Goal: Find specific page/section: Find specific page/section

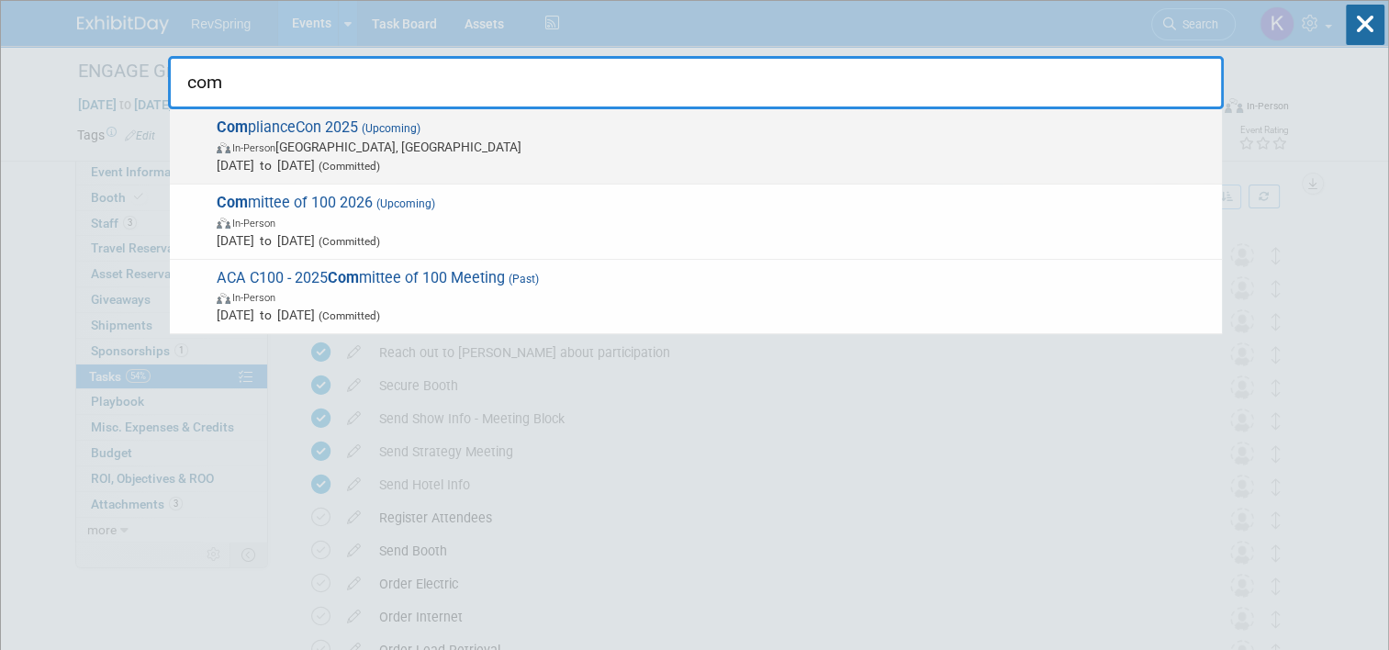
type input "com"
click at [610, 135] on span "Com plianceCon 2025 (Upcoming) In-Person [GEOGRAPHIC_DATA], [GEOGRAPHIC_DATA] […" at bounding box center [712, 146] width 1002 height 56
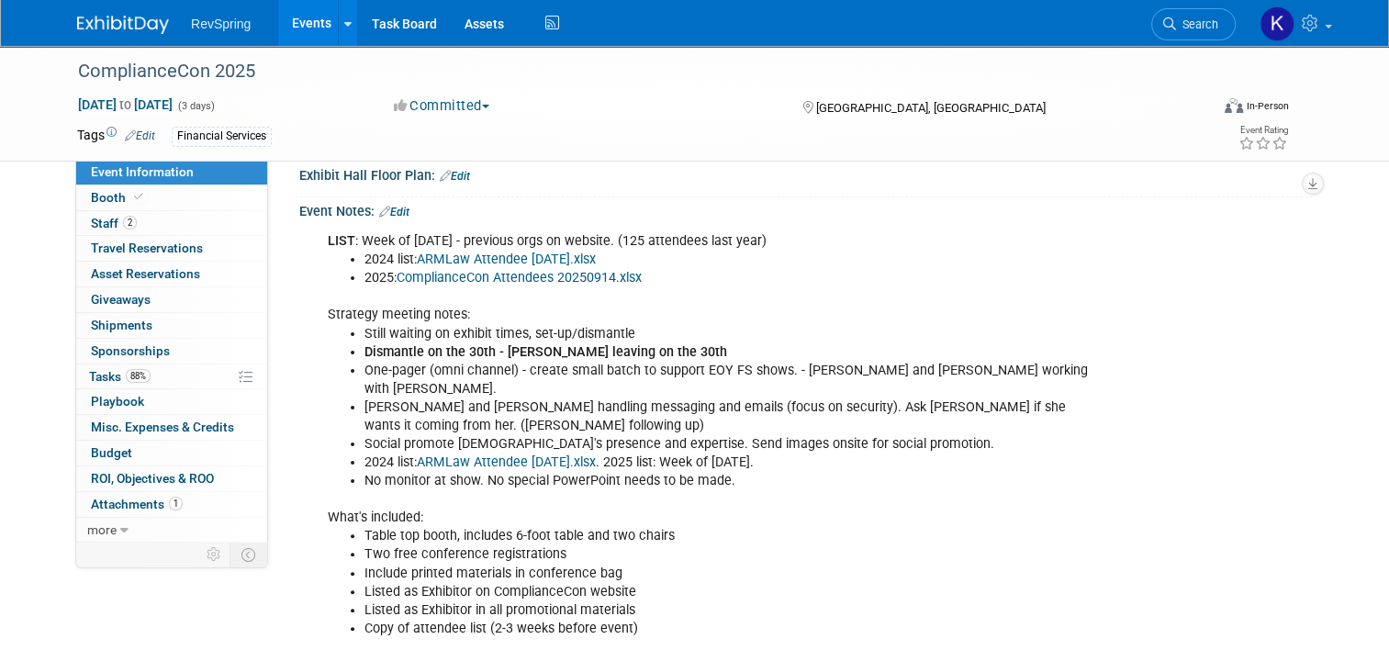
scroll to position [371, 0]
click at [398, 206] on link "Edit" at bounding box center [394, 211] width 30 height 13
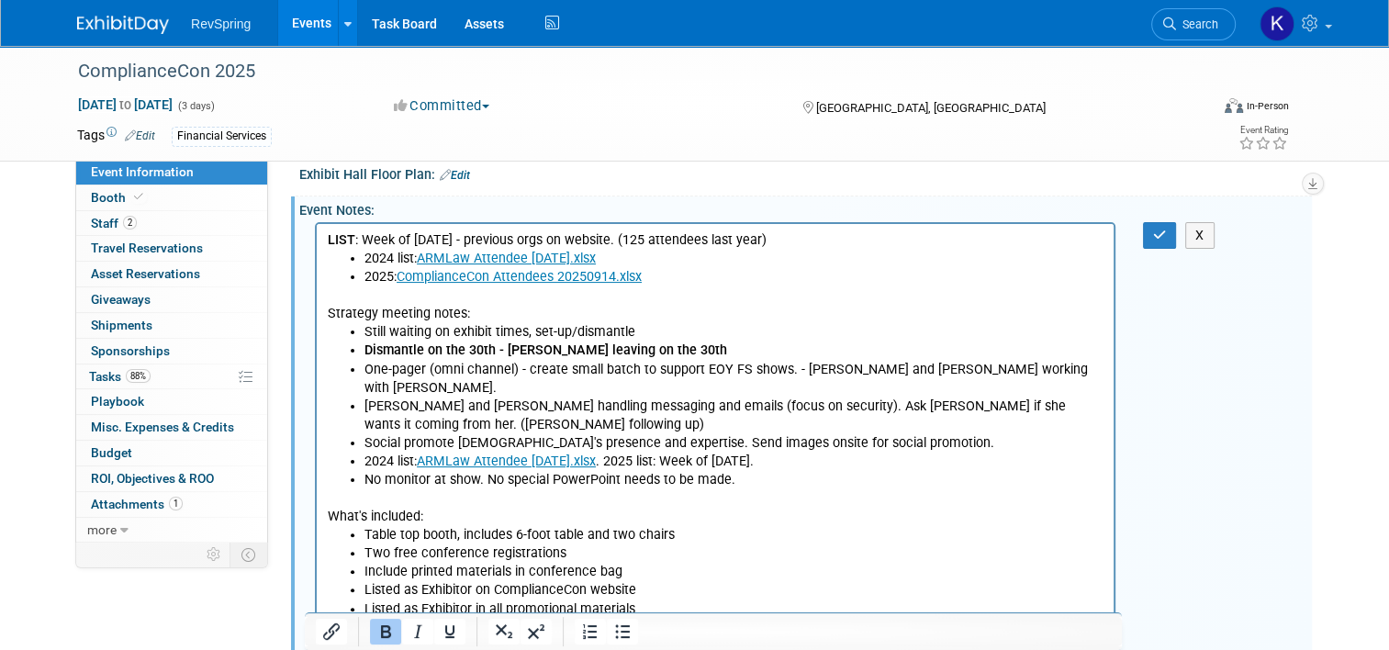
scroll to position [0, 0]
click at [578, 276] on link "ComplianceCon Attendees 20250914.xlsx" at bounding box center [519, 277] width 245 height 16
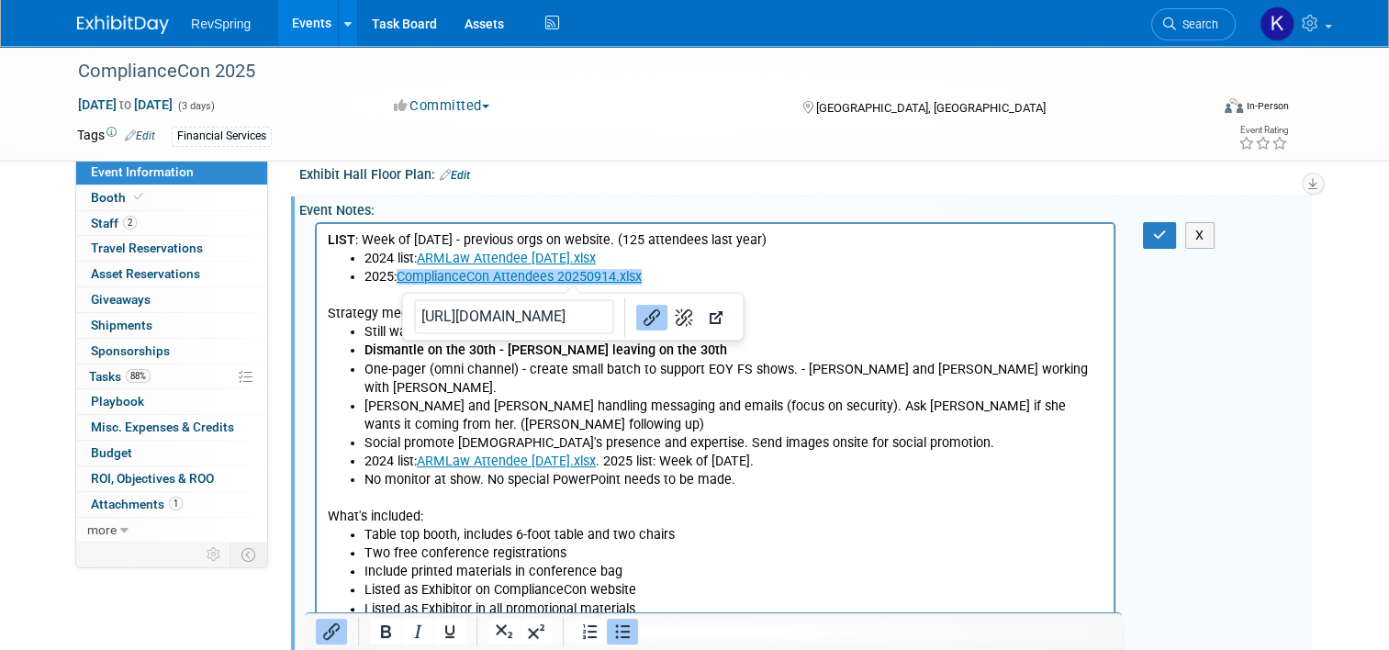
click at [641, 312] on icon "Link" at bounding box center [652, 318] width 22 height 22
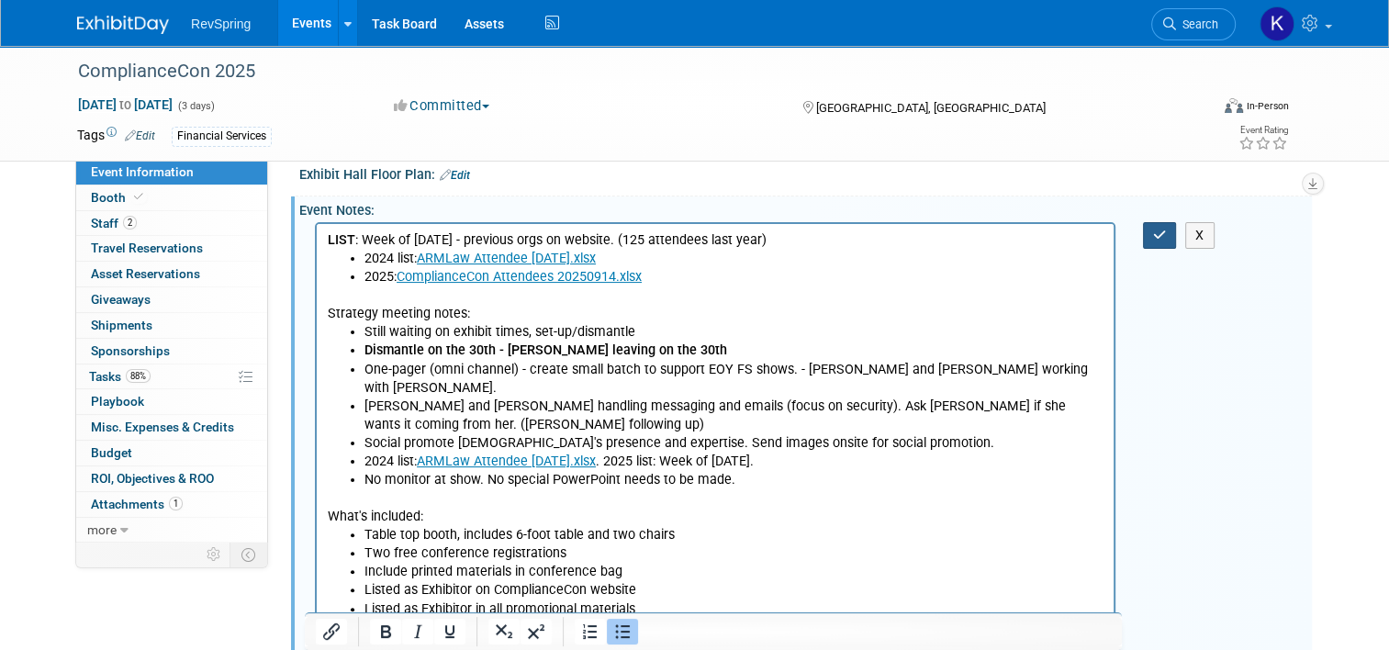
click at [1167, 229] on icon "button" at bounding box center [1160, 235] width 14 height 13
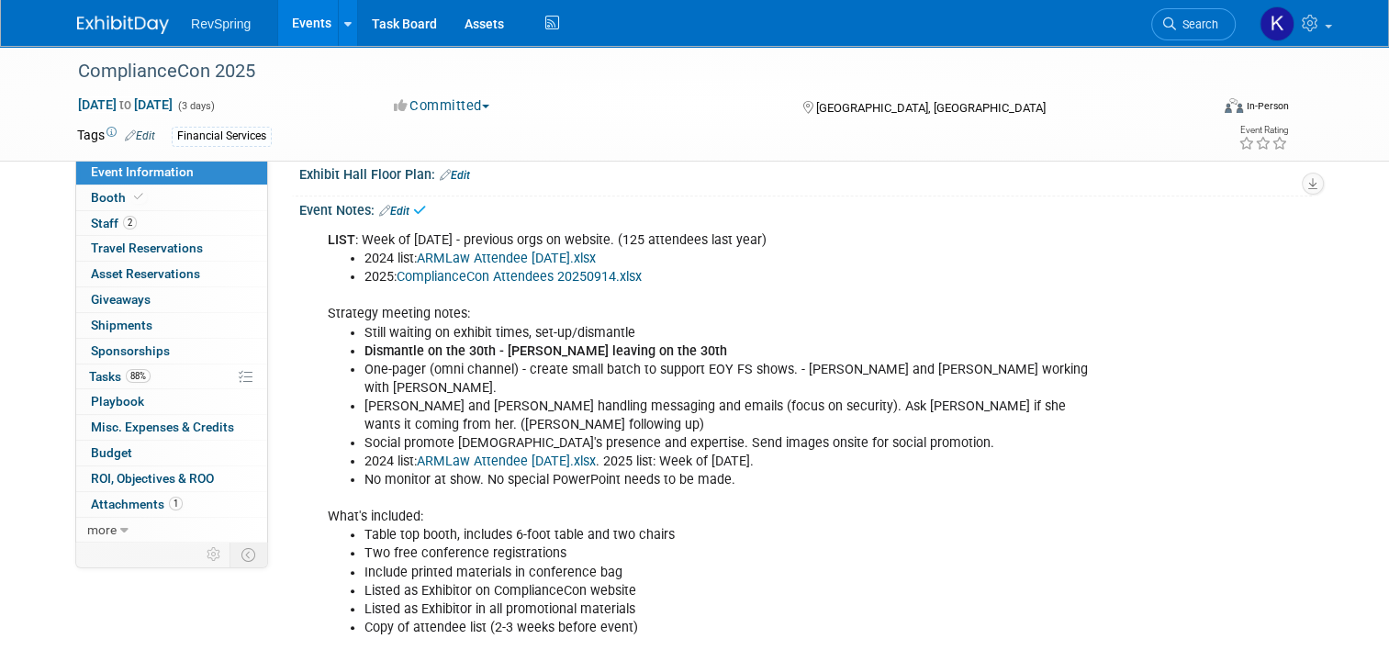
click at [554, 276] on link "ComplianceCon Attendees 20250914.xlsx" at bounding box center [519, 277] width 245 height 16
click at [511, 271] on link "ComplianceCon Attendees 20250914.xlsx" at bounding box center [519, 277] width 245 height 16
click at [394, 209] on link "Edit" at bounding box center [394, 211] width 30 height 13
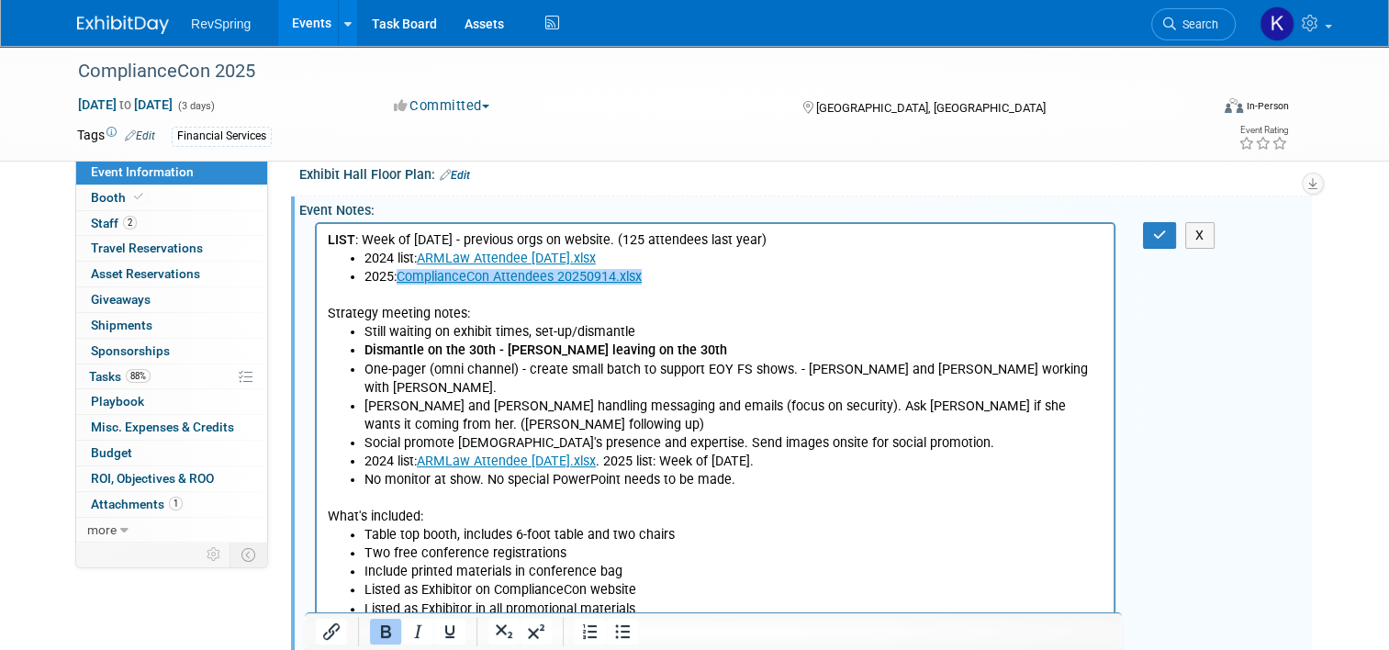
click at [682, 280] on li "2025: ComplianceCon Attendees 20250914.xlsx﻿" at bounding box center [734, 277] width 739 height 18
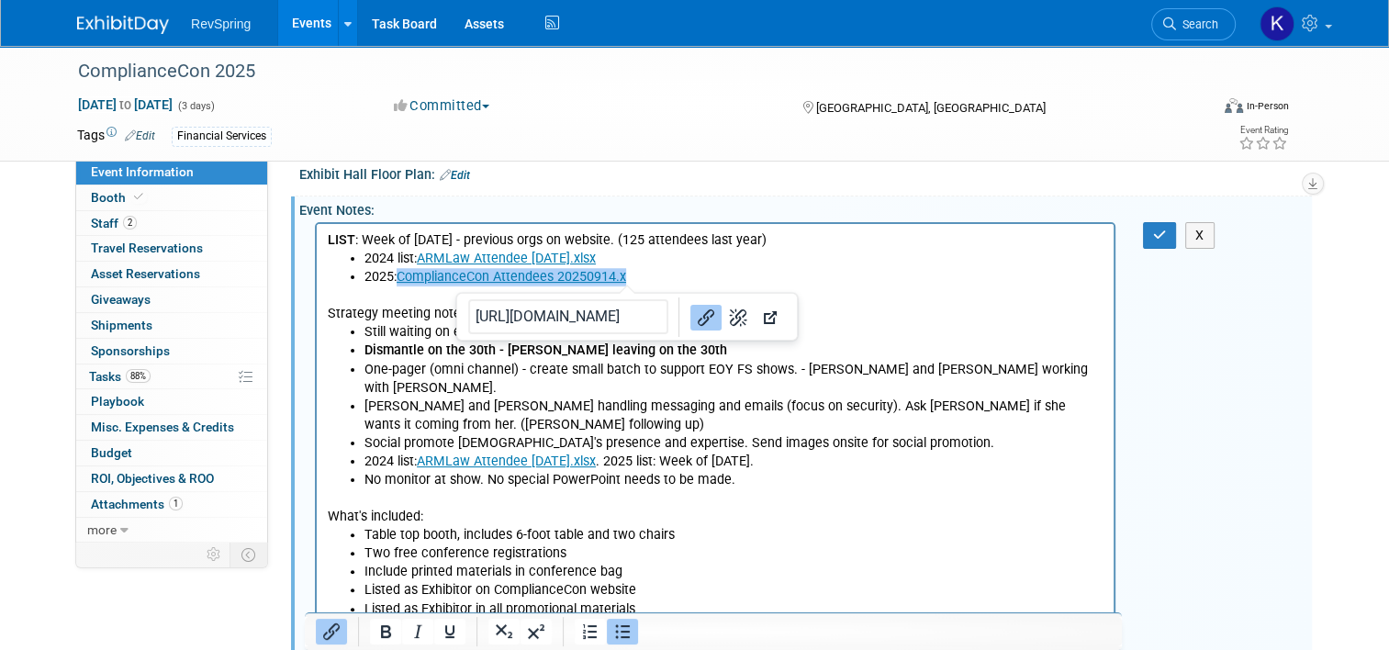
drag, startPoint x: 682, startPoint y: 280, endPoint x: 402, endPoint y: 277, distance: 280.1
click at [402, 277] on li "2025: ComplianceCon Attendees 20250914.x﻿" at bounding box center [734, 277] width 739 height 18
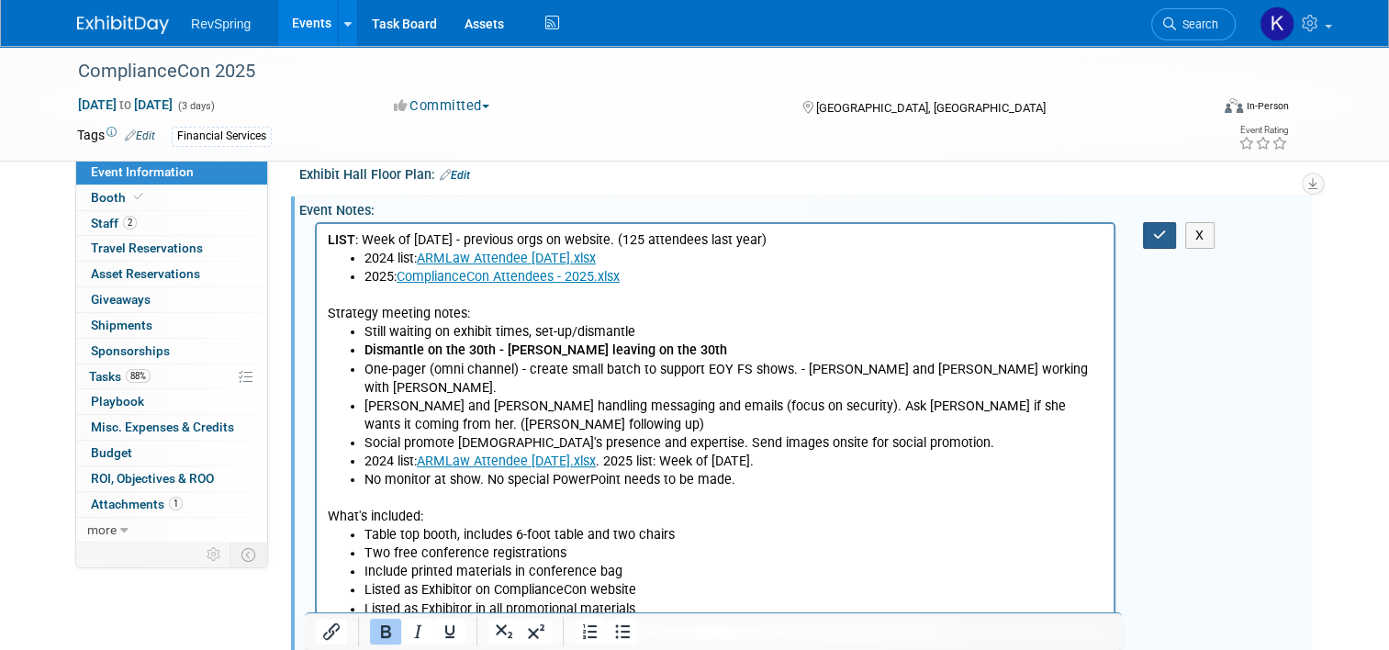
click at [1157, 225] on button "button" at bounding box center [1160, 235] width 34 height 27
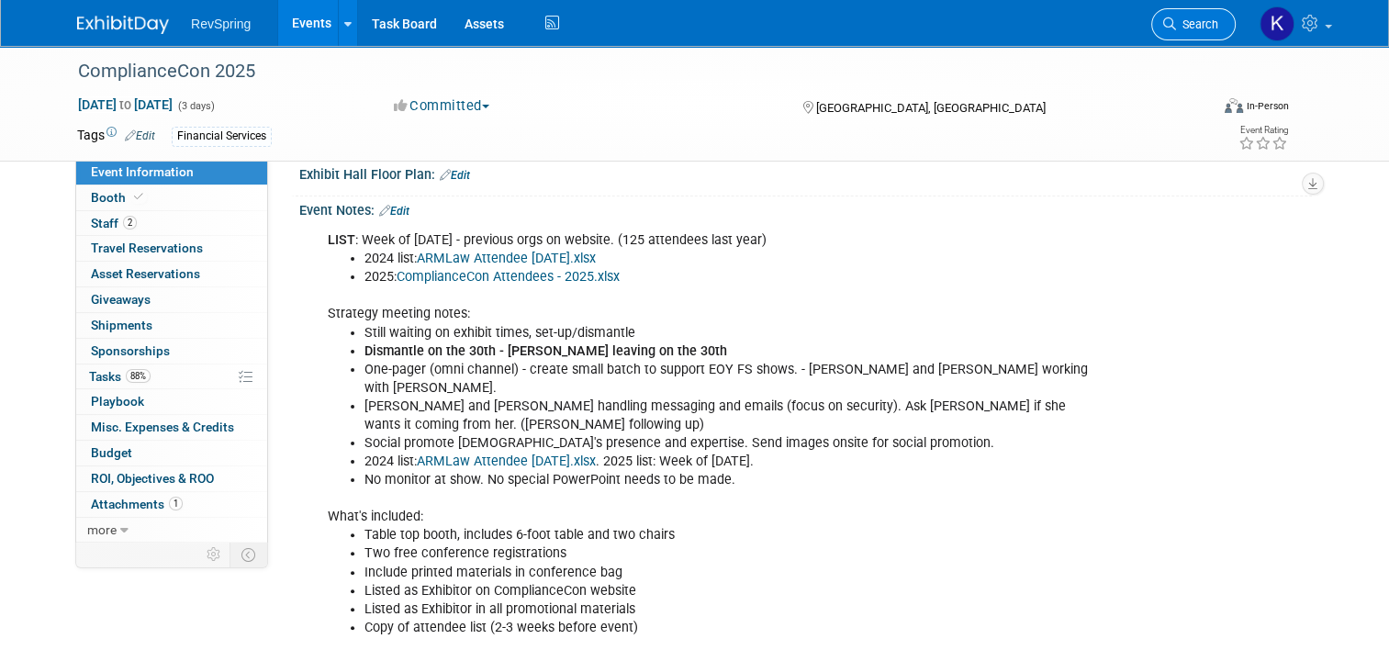
click at [1200, 32] on link "Search" at bounding box center [1193, 24] width 84 height 32
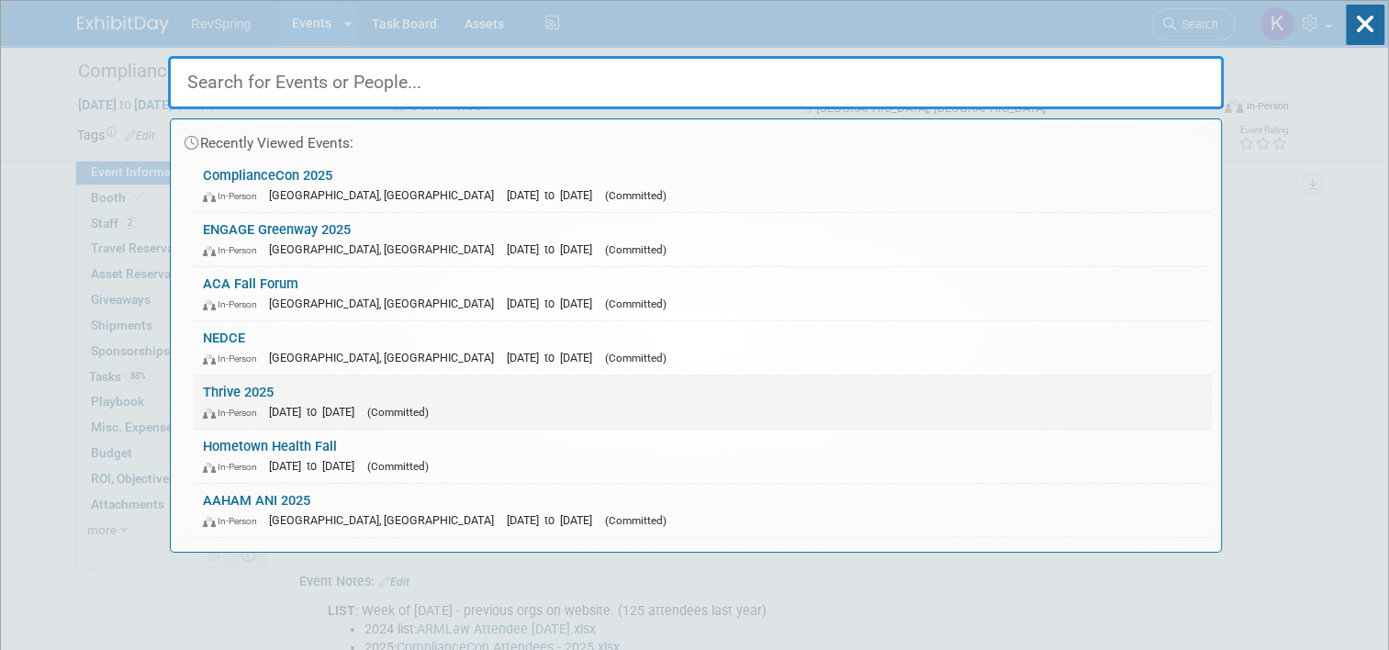
click at [646, 404] on div "In-Person Nov 3, 2025 to Nov 5, 2025 (Committed)" at bounding box center [703, 411] width 1000 height 19
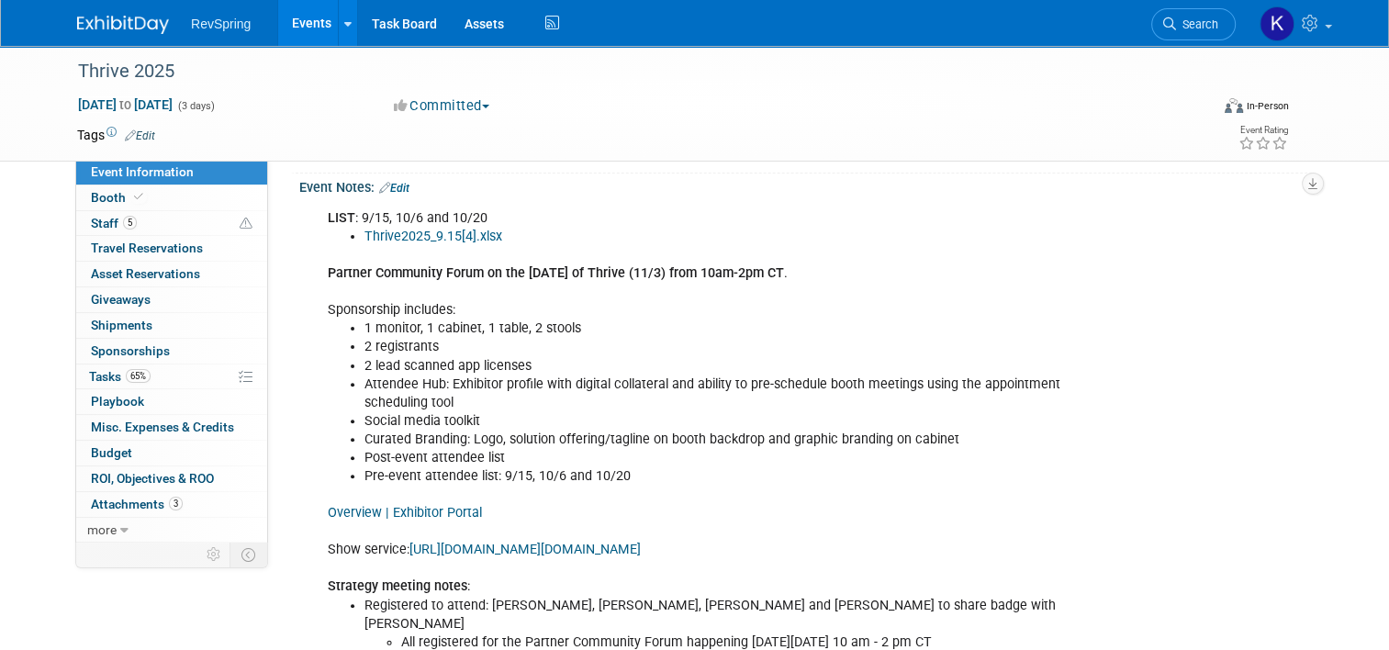
scroll to position [523, 0]
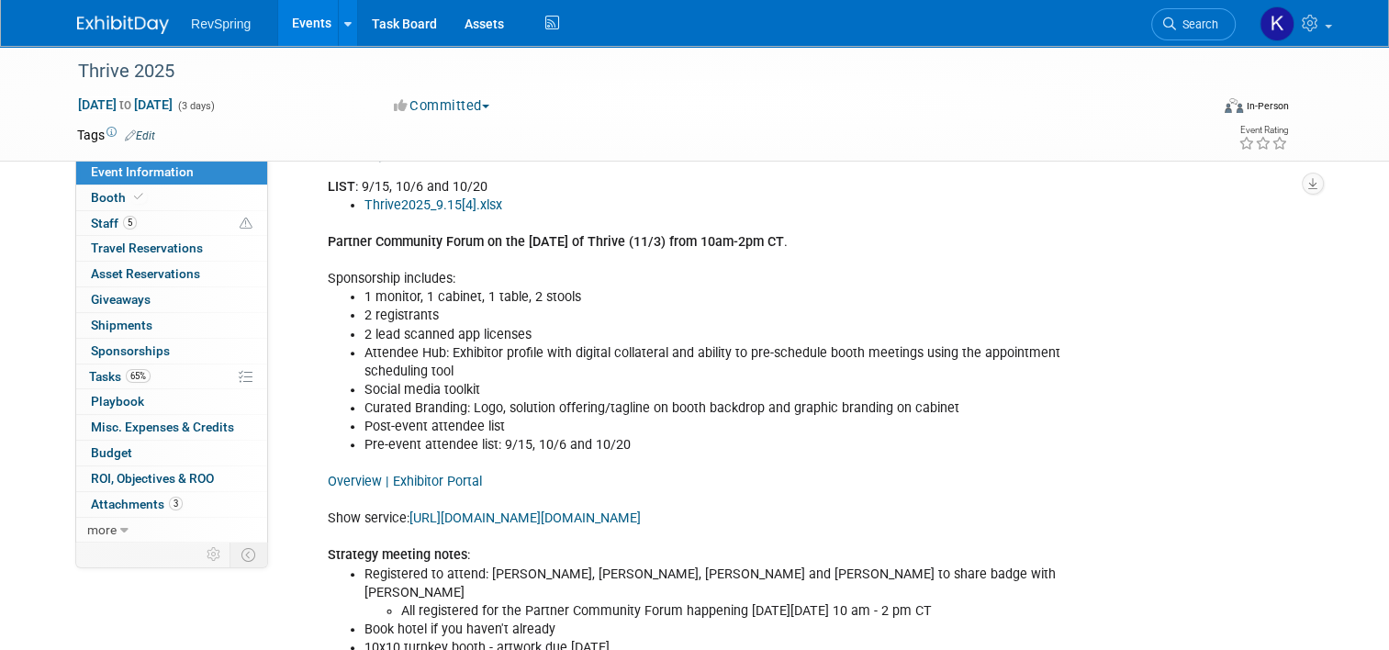
click at [420, 474] on link "Overview | Exhibitor Portal" at bounding box center [405, 482] width 154 height 16
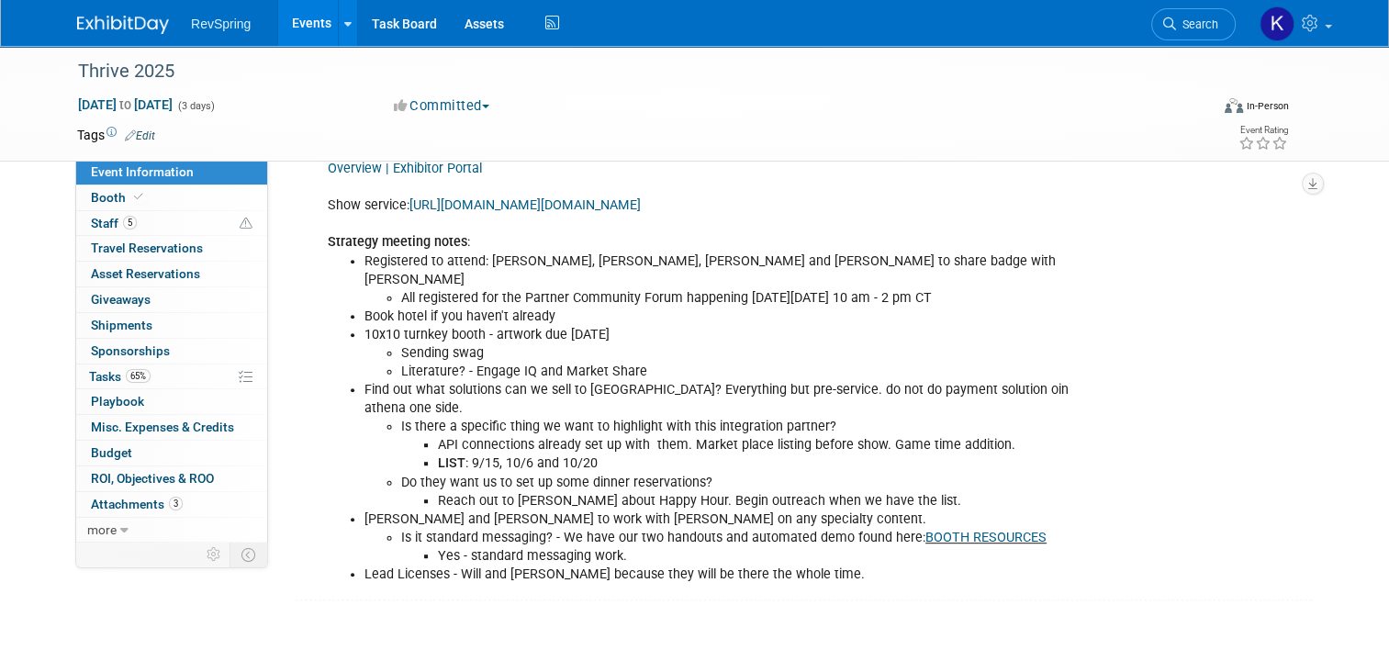
scroll to position [792, 0]
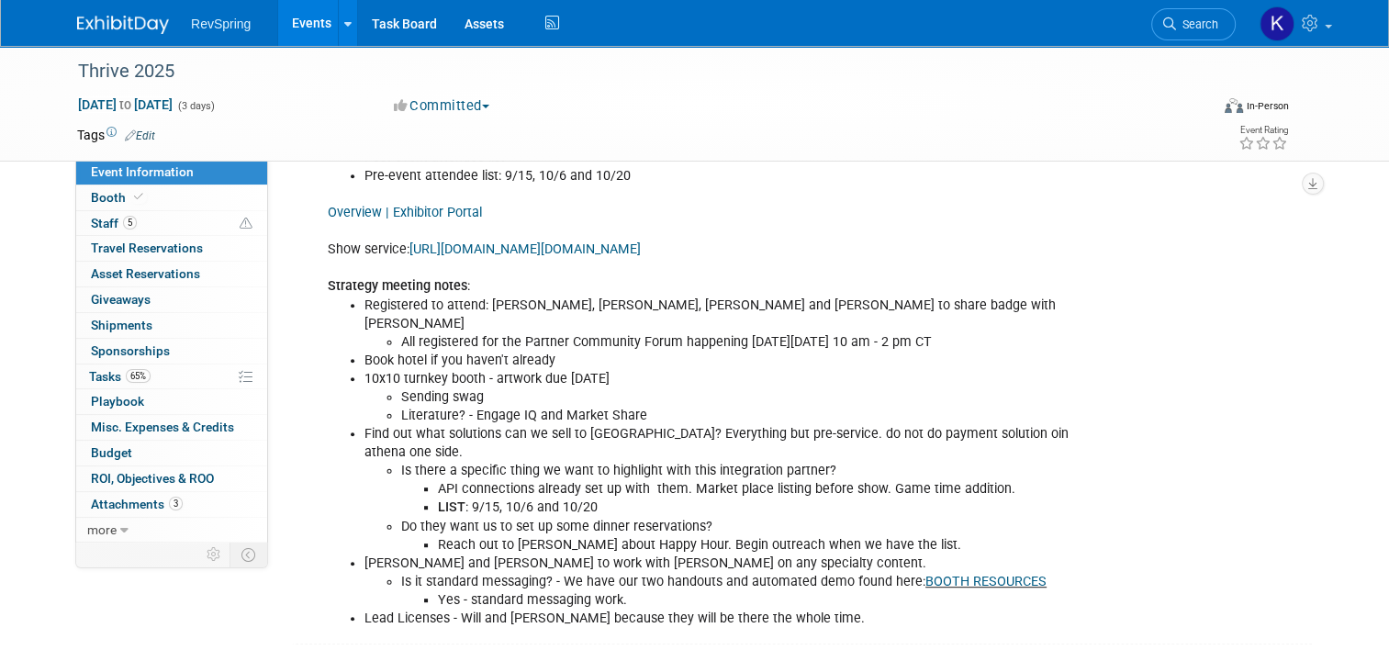
click at [481, 248] on link "https://www.czarevents.com/home/pages/security/login?returnURL=https://www.czar…" at bounding box center [525, 250] width 231 height 16
click at [1198, 21] on span "Search" at bounding box center [1197, 24] width 42 height 14
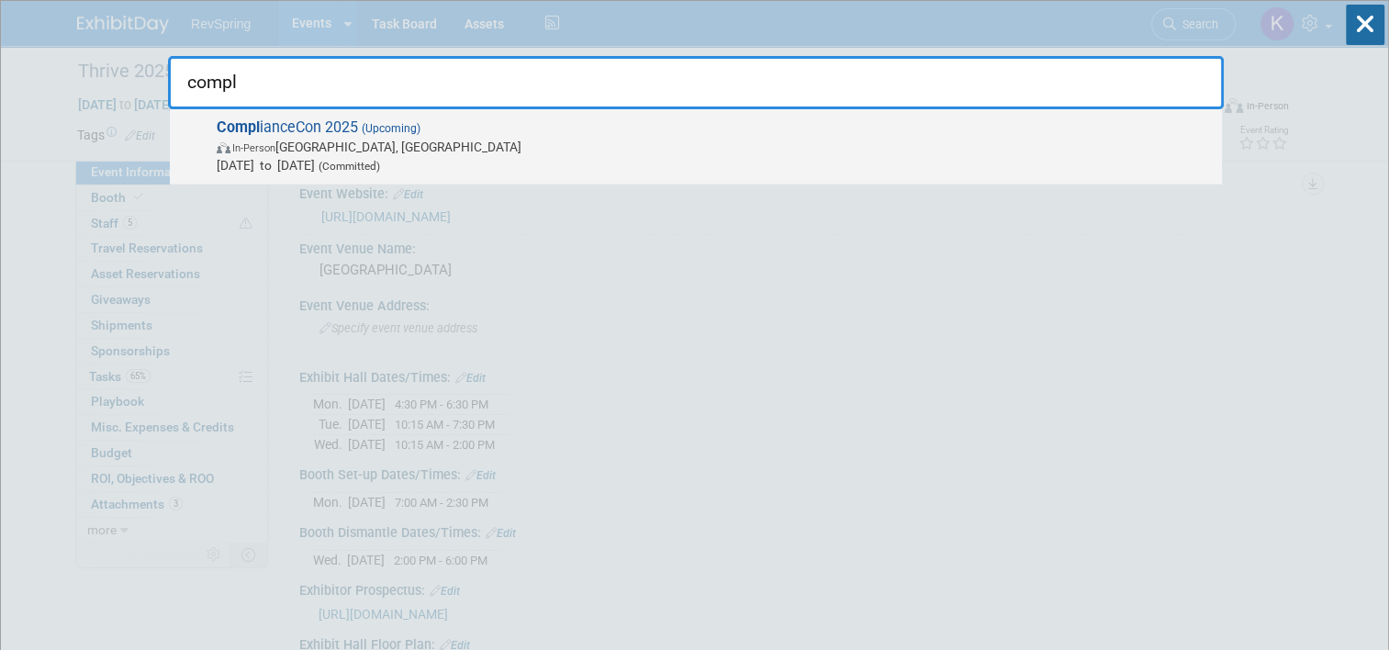
type input "compl"
click at [904, 138] on span "In-Person Nashville, TN" at bounding box center [715, 147] width 996 height 18
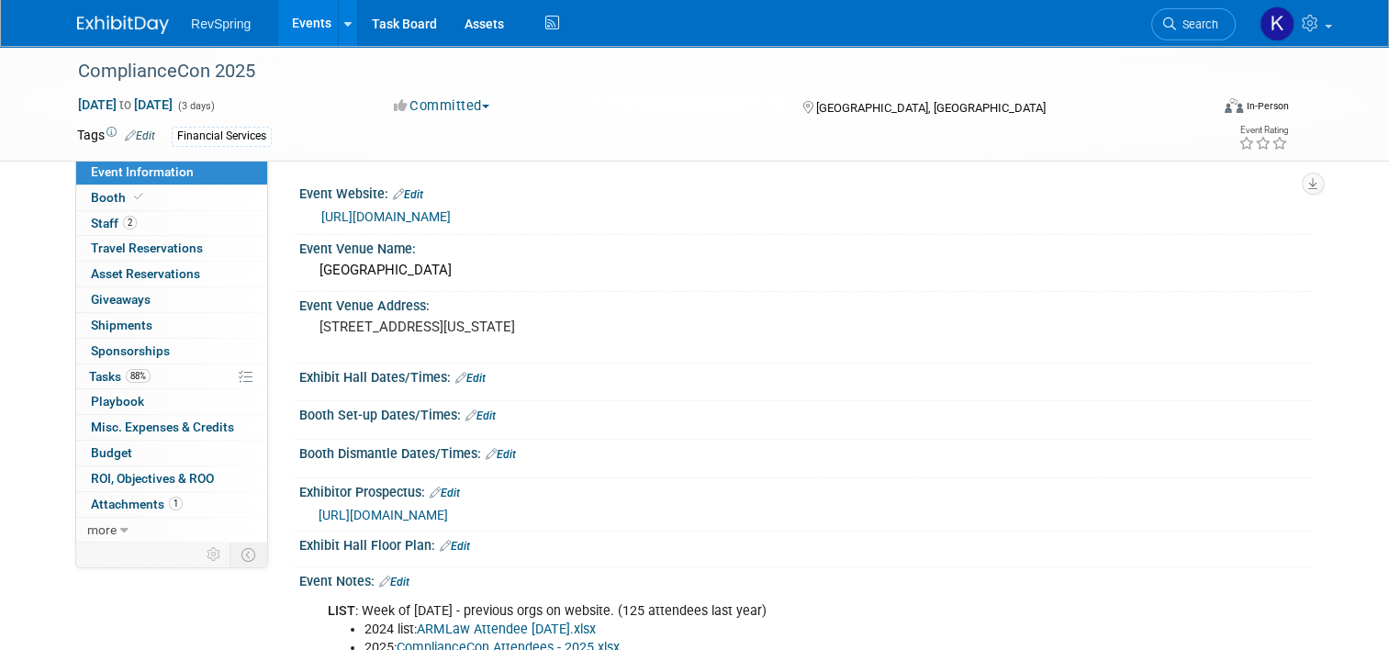
click at [444, 217] on link "[URL][DOMAIN_NAME]" at bounding box center [385, 216] width 129 height 15
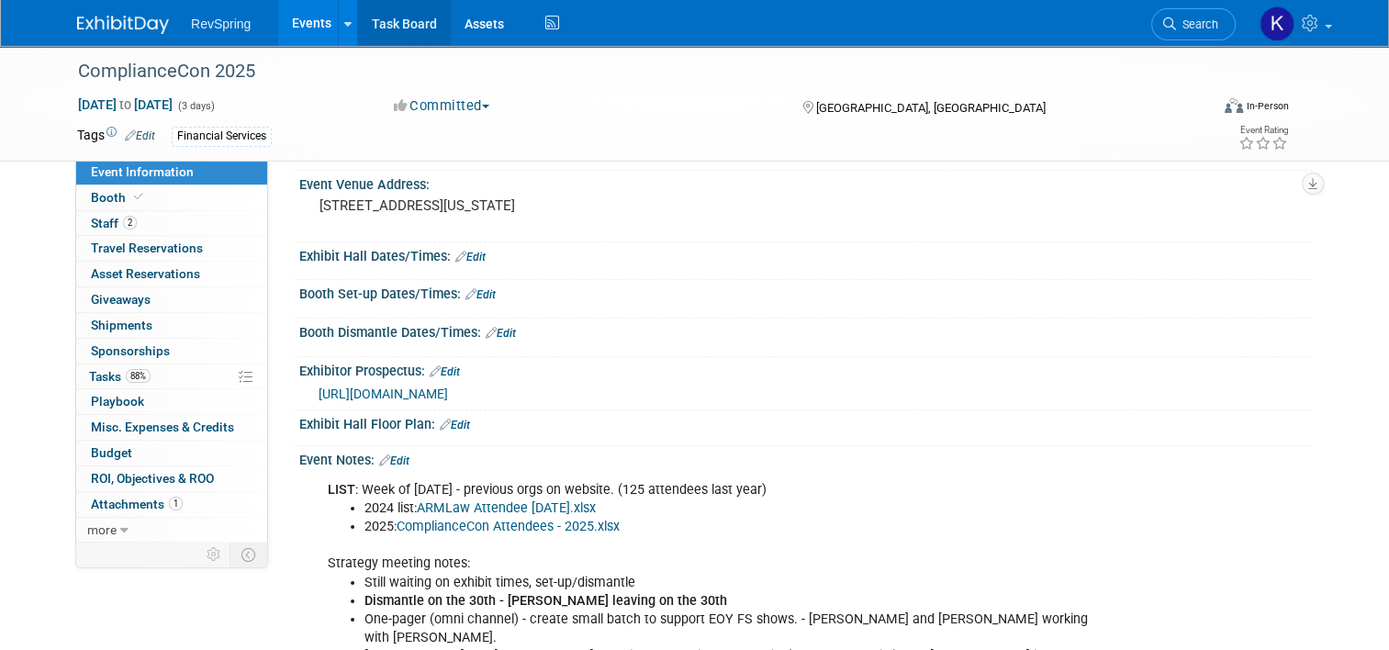
scroll to position [109, 0]
